Goal: Find specific page/section: Find specific page/section

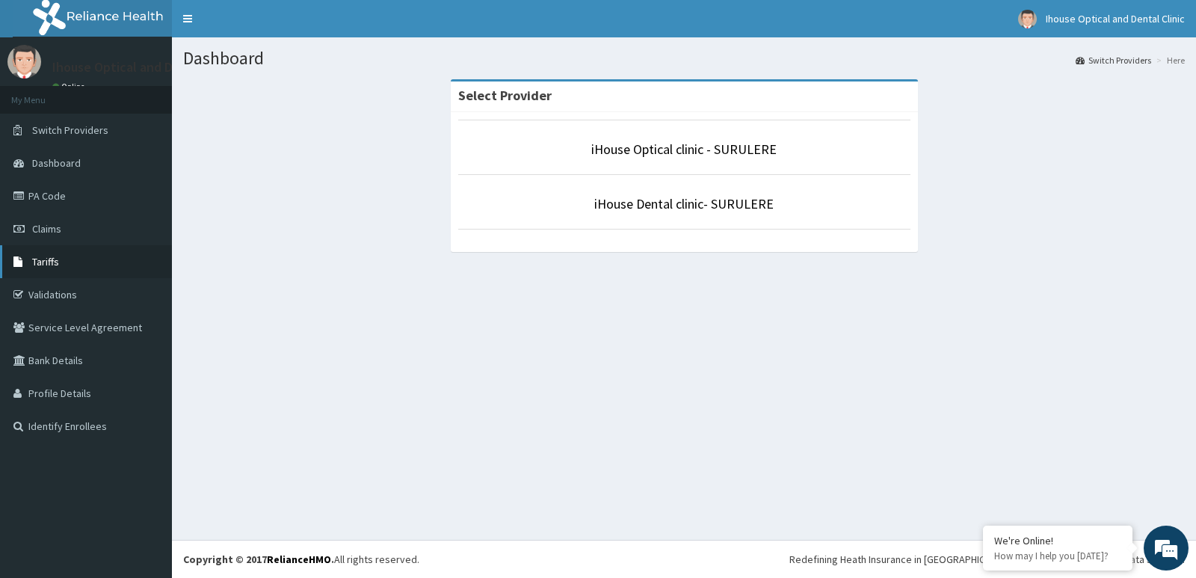
click at [56, 256] on span "Tariffs" at bounding box center [45, 261] width 27 height 13
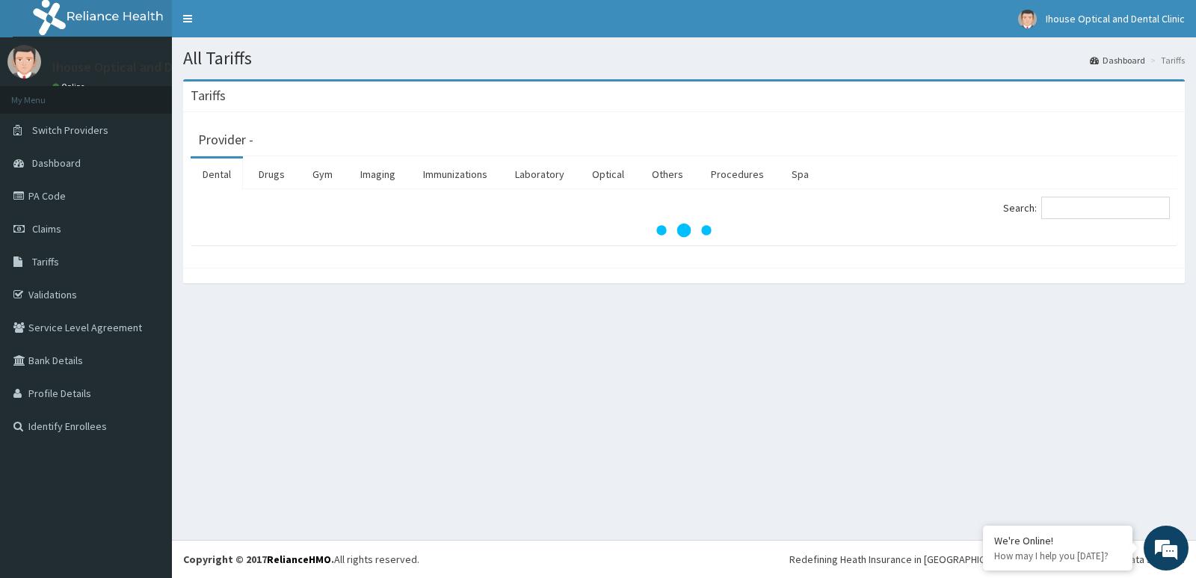
click at [216, 176] on link "Dental" at bounding box center [217, 173] width 52 height 31
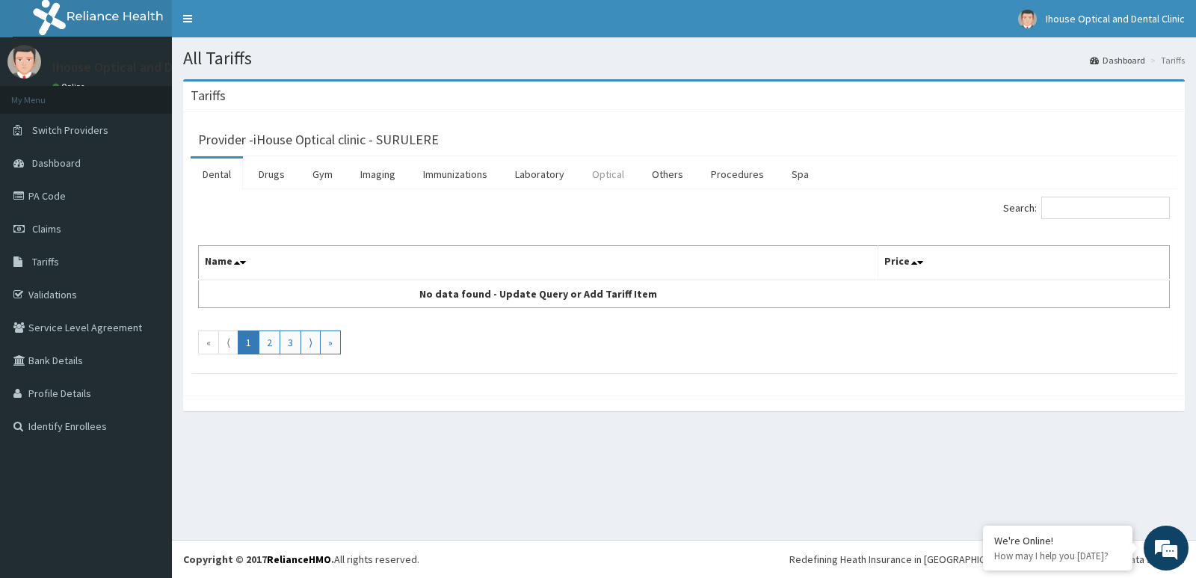
click at [614, 171] on link "Optical" at bounding box center [608, 173] width 56 height 31
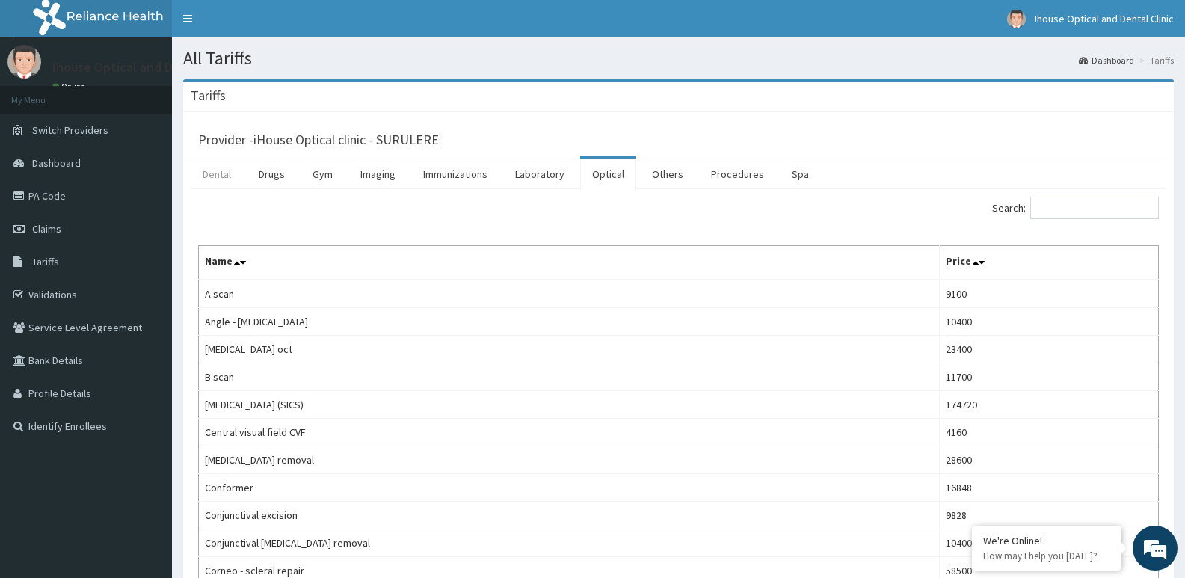
click at [210, 171] on link "Dental" at bounding box center [217, 173] width 52 height 31
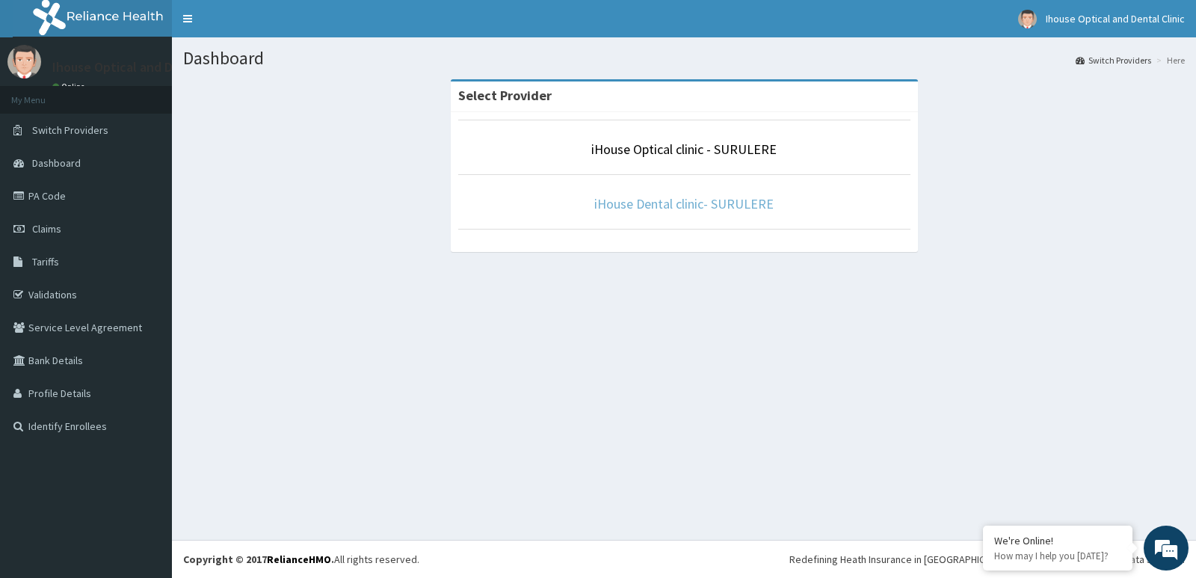
click at [660, 205] on link "iHouse Dental clinic- SURULERE" at bounding box center [683, 203] width 179 height 17
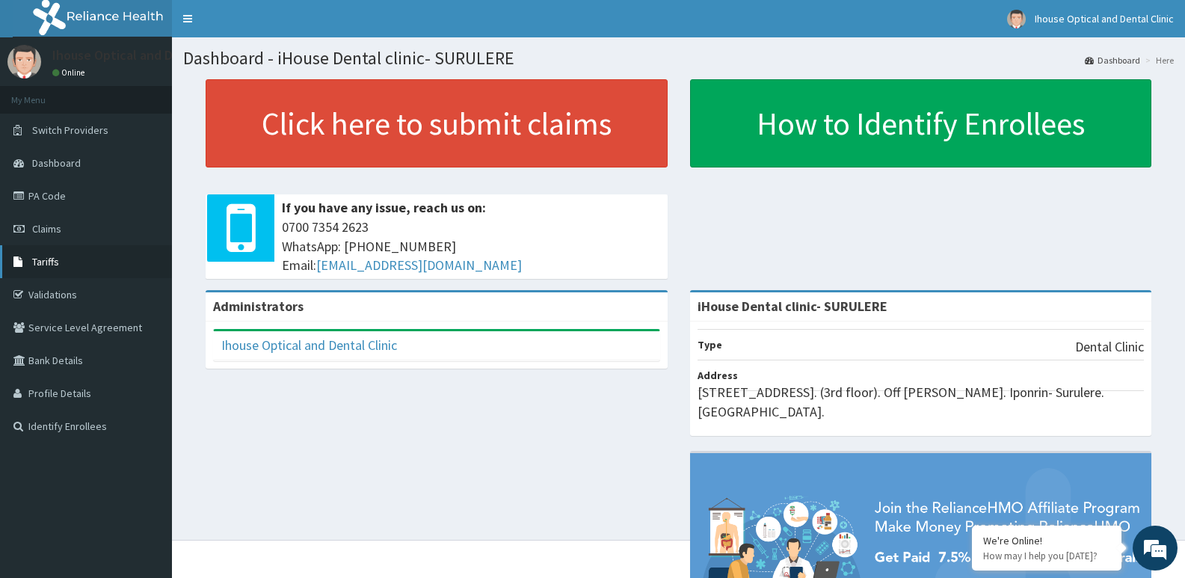
click at [52, 256] on span "Tariffs" at bounding box center [45, 261] width 27 height 13
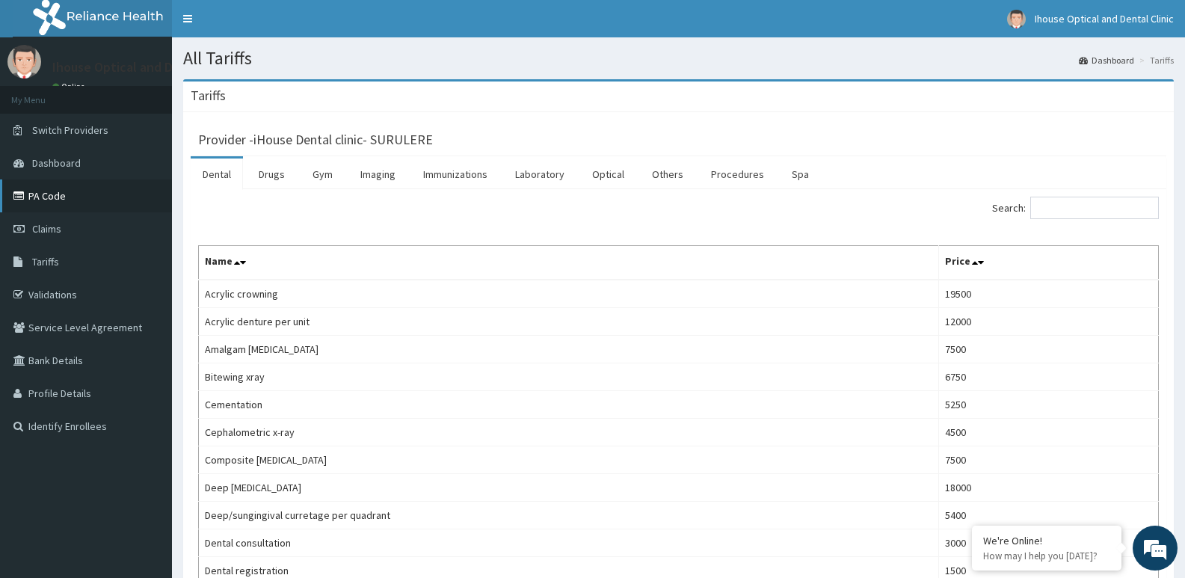
click at [42, 191] on link "PA Code" at bounding box center [86, 195] width 172 height 33
